Goal: Information Seeking & Learning: Learn about a topic

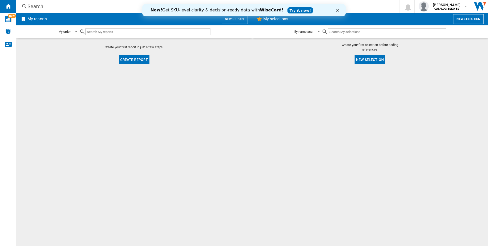
click at [337, 10] on polygon "Close" at bounding box center [337, 10] width 3 height 3
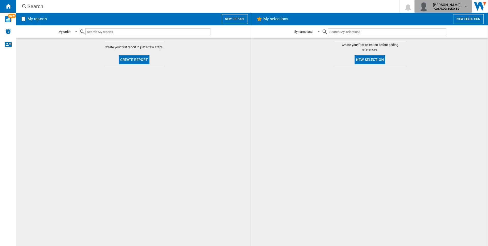
click at [464, 8] on md-icon "button" at bounding box center [466, 6] width 4 height 4
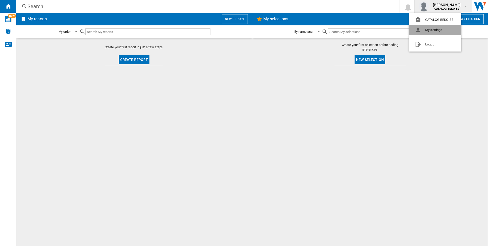
click at [443, 32] on button "My settings" at bounding box center [435, 30] width 52 height 10
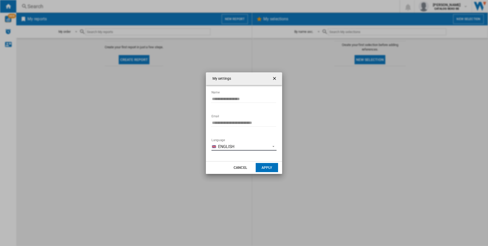
click at [256, 149] on span "English" at bounding box center [243, 147] width 50 height 6
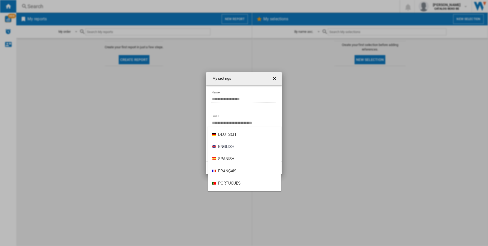
click at [321, 174] on md-backdrop at bounding box center [244, 123] width 488 height 246
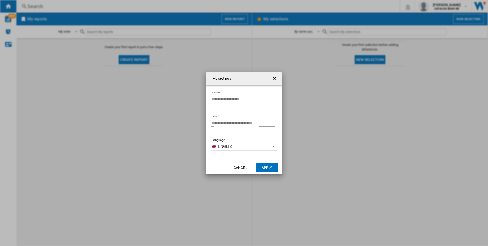
click at [271, 77] on button "button" at bounding box center [275, 79] width 10 height 10
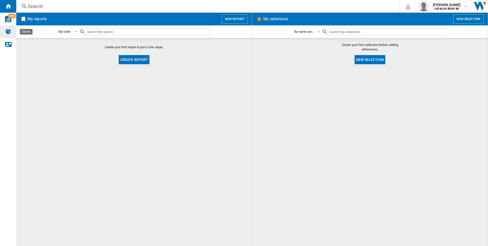
click at [8, 31] on img "Alerts" at bounding box center [8, 31] width 6 height 6
click at [10, 18] on span "NEW" at bounding box center [12, 16] width 8 height 5
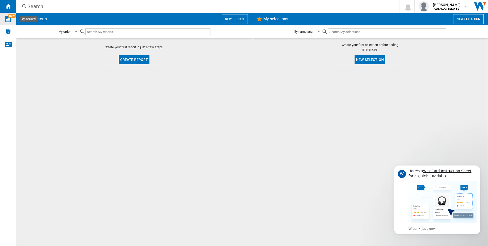
click at [115, 30] on input "text" at bounding box center [147, 31] width 125 height 7
type input "Washing machines"
click at [208, 31] on ng-md-icon "Clear search" at bounding box center [207, 32] width 6 height 6
